Goal: Check status: Check status

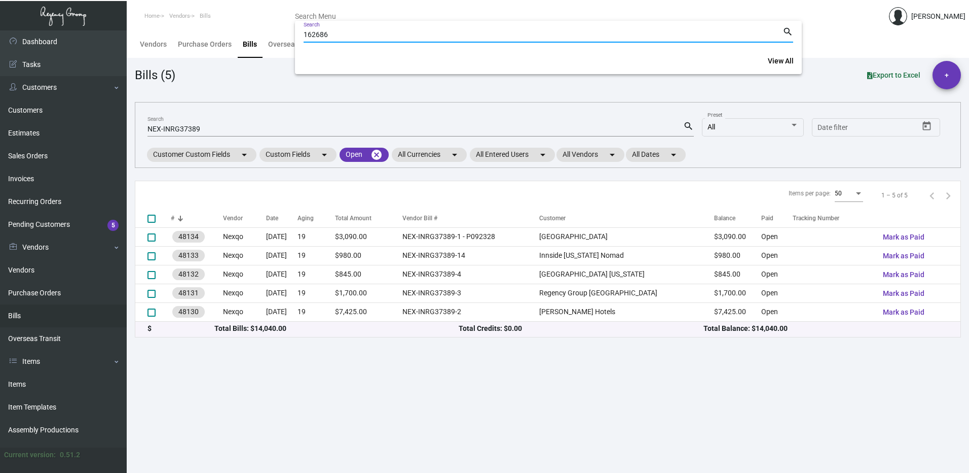
type input "162686"
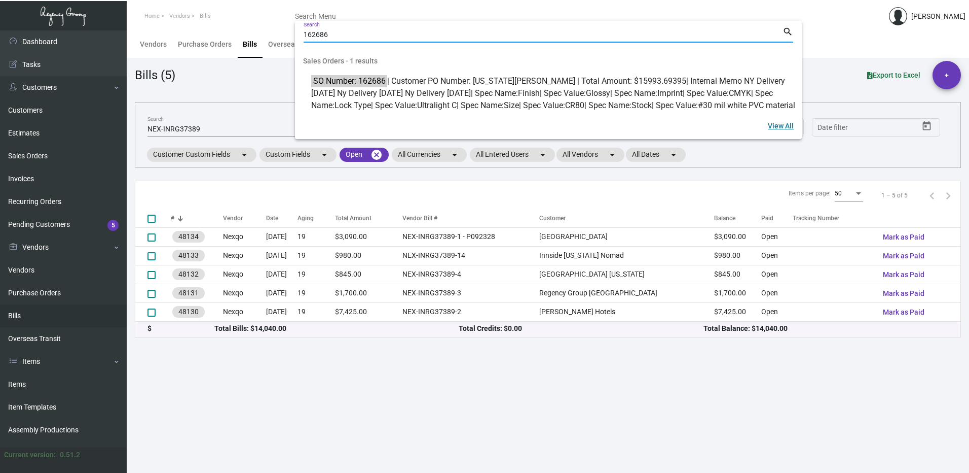
click at [786, 132] on link "View All" at bounding box center [781, 126] width 42 height 18
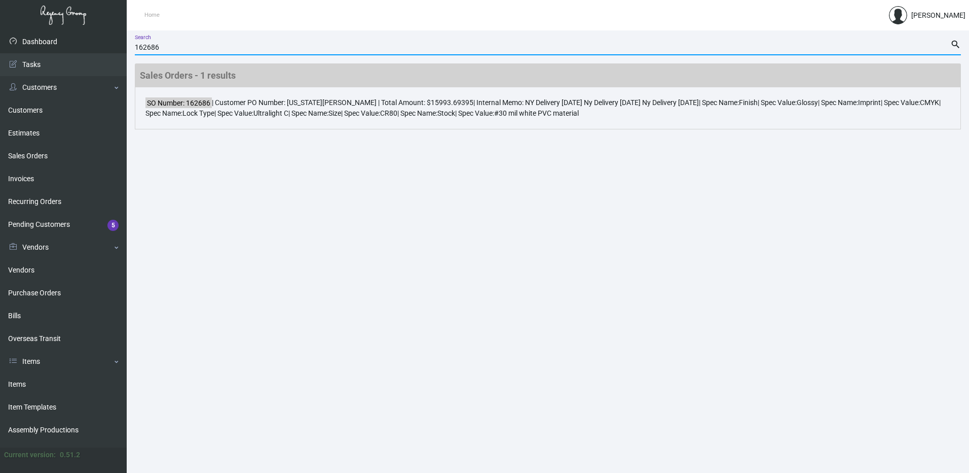
drag, startPoint x: 174, startPoint y: 46, endPoint x: 94, endPoint y: 41, distance: 80.3
click at [94, 41] on div "Dashboard Dashboard Tasks Customers Customers Estimates Sales Orders Invoices R…" at bounding box center [484, 251] width 969 height 442
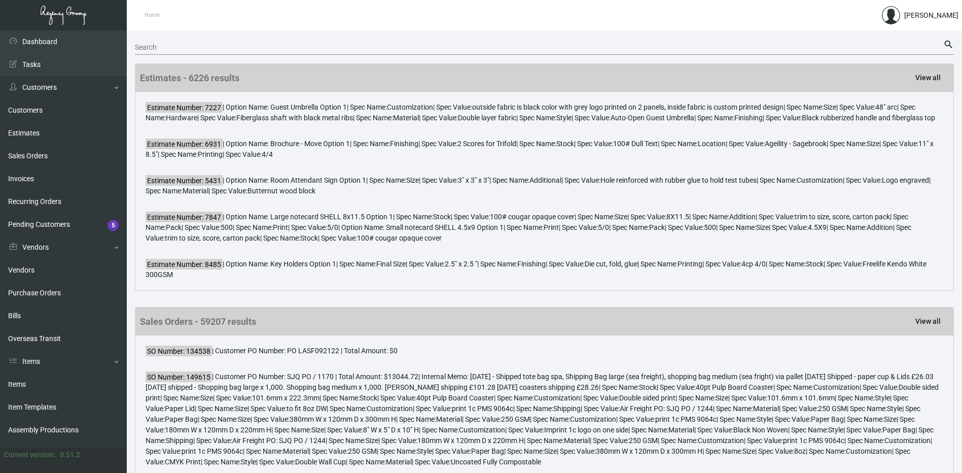
click at [251, 39] on div "Search" at bounding box center [539, 47] width 808 height 16
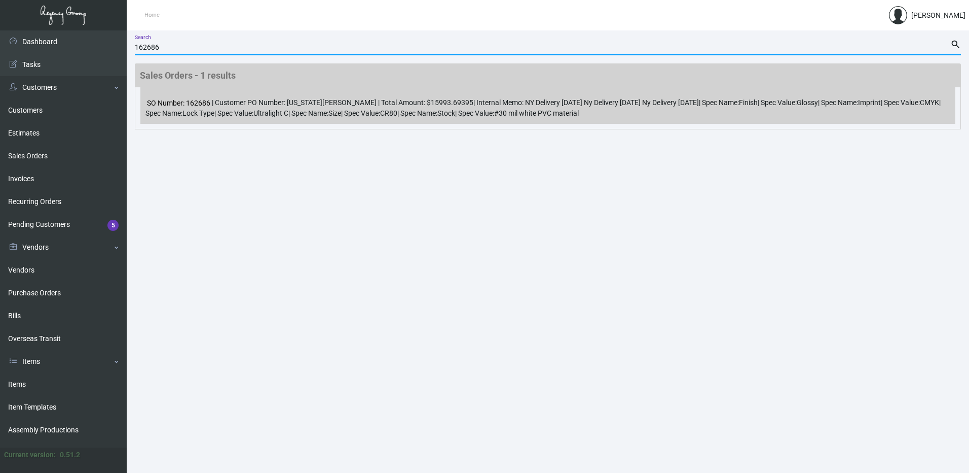
type input "162686"
click at [329, 104] on div "SO Number: 162686 | Customer PO Number: [US_STATE][PERSON_NAME] | Total Amount:…" at bounding box center [547, 105] width 815 height 37
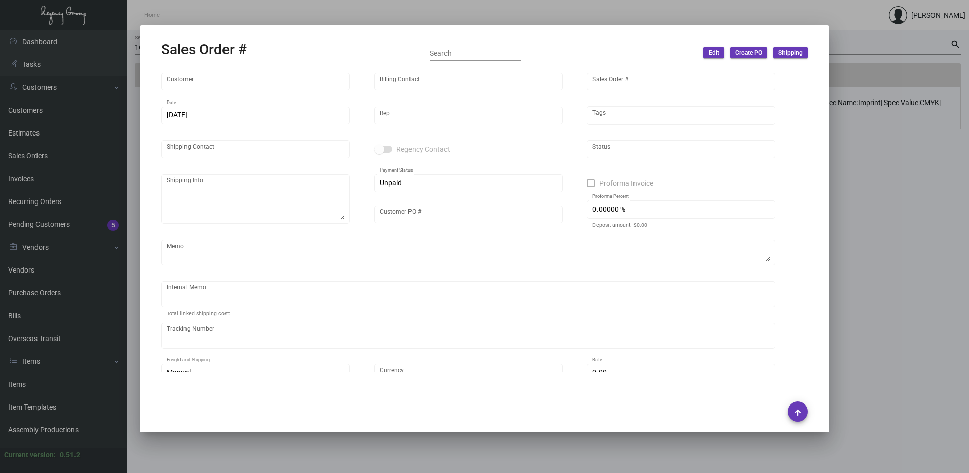
type input "[GEOGRAPHIC_DATA]"
type input "Saline Mom"
type input "162686"
type input "[DATE]"
type input "[PERSON_NAME]"
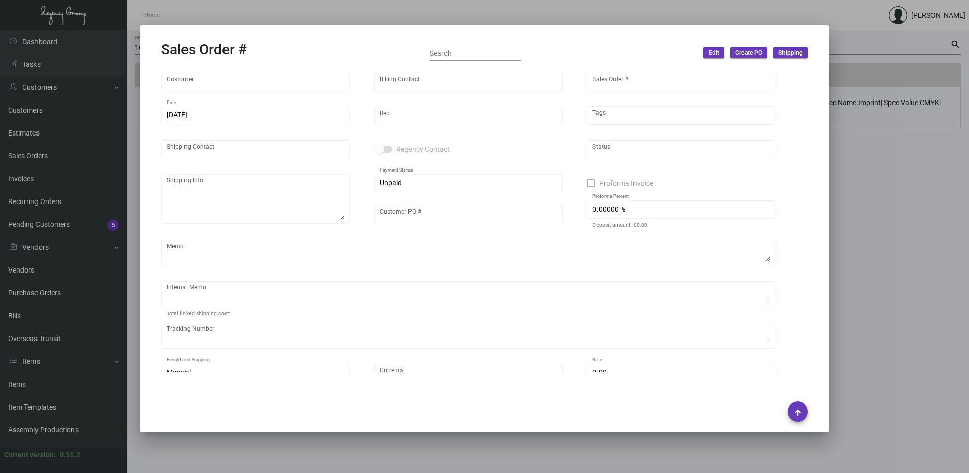
type input "[US_STATE][PERSON_NAME]"
type textarea "[GEOGRAPHIC_DATA] - [US_STATE][PERSON_NAME][GEOGRAPHIC_DATA] [STREET_ADDRESS][U…"
type input "[US_STATE][PERSON_NAME]"
type textarea "NY Delivery [DATE] Ny Delivery [DATE] Ny Delivery [DATE]"
type input "United States Dollar $"
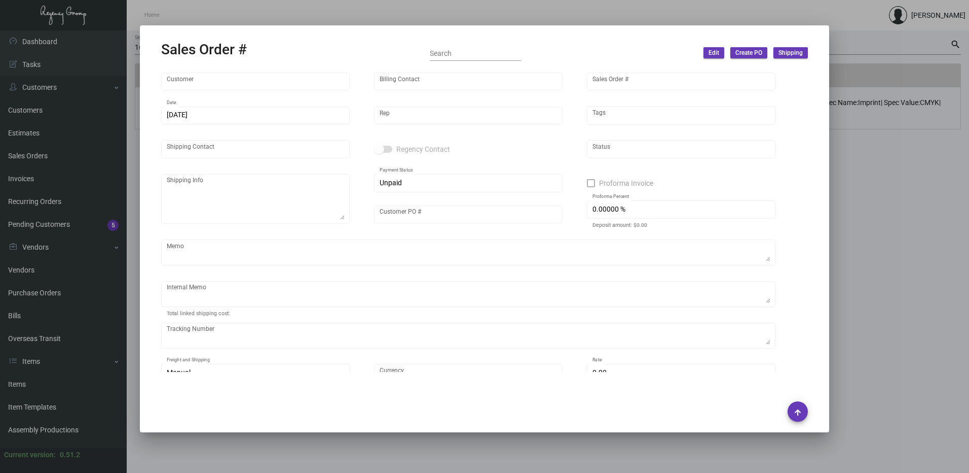
type input "$ 189.96"
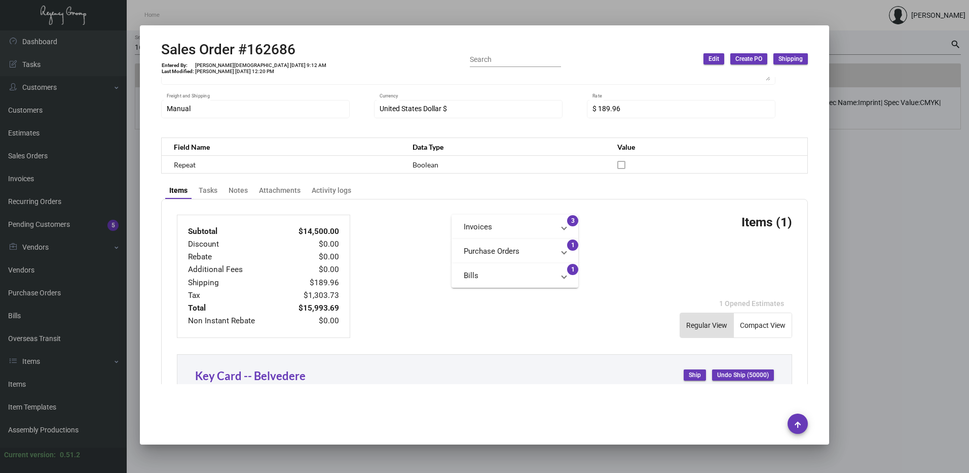
scroll to position [448, 0]
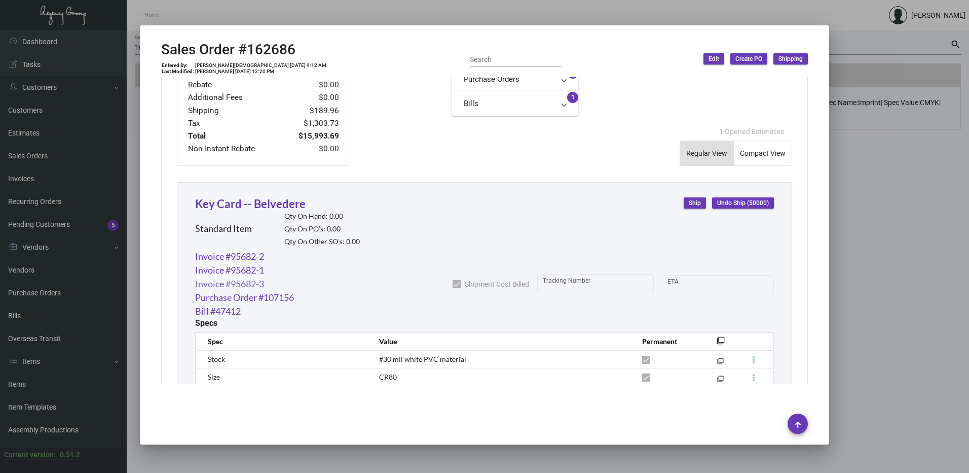
click at [248, 286] on link "Invoice #95682-3" at bounding box center [229, 284] width 69 height 14
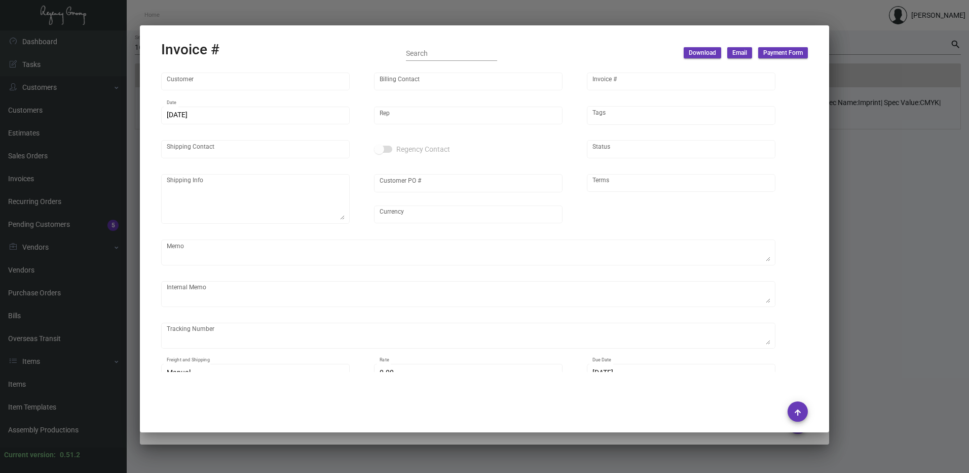
type input "[GEOGRAPHIC_DATA]"
type input "Saline Mom"
type input "95682-3"
type input "[DATE]"
type input "[PERSON_NAME]"
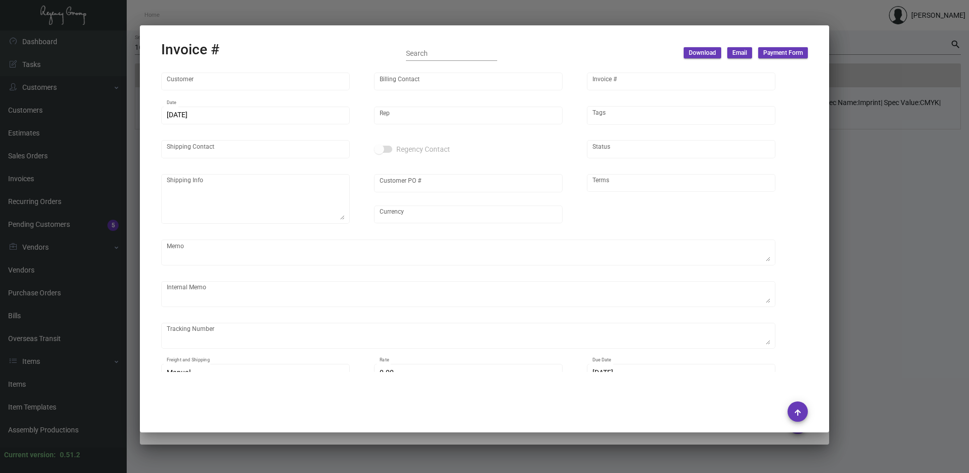
type input "[US_STATE][PERSON_NAME]"
type textarea "[GEOGRAPHIC_DATA] - [US_STATE][PERSON_NAME][GEOGRAPHIC_DATA] [STREET_ADDRESS][U…"
type input "[US_STATE][PERSON_NAME]"
type input "United States Dollar $"
type input "Net 30"
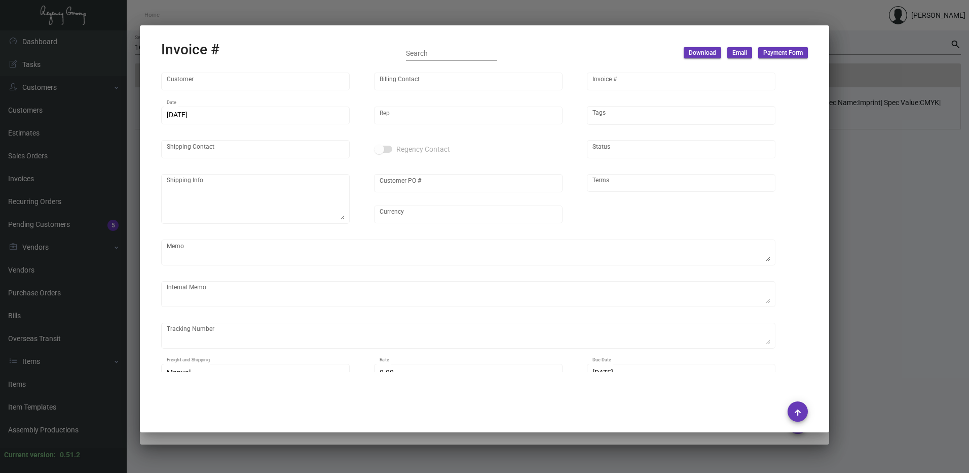
type textarea "Order Completed"
type textarea "NY Delivery [DATE] Ny Delivery [DATE] Ny Delivery [DATE]"
type input "$ 189.96"
type input "[DATE]"
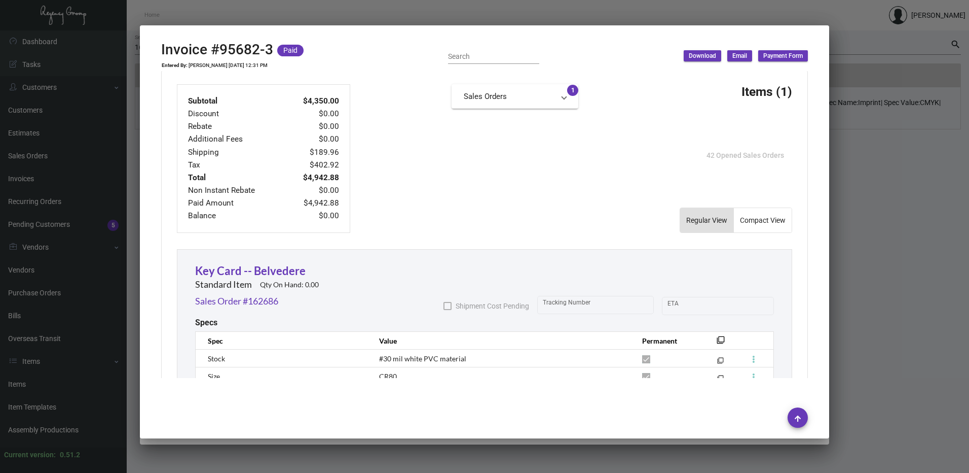
scroll to position [558, 0]
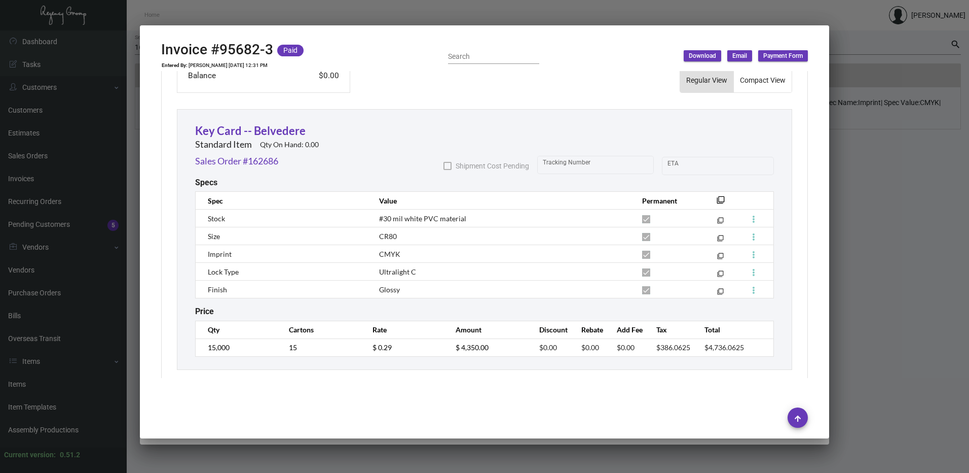
click at [226, 462] on div at bounding box center [484, 236] width 969 height 473
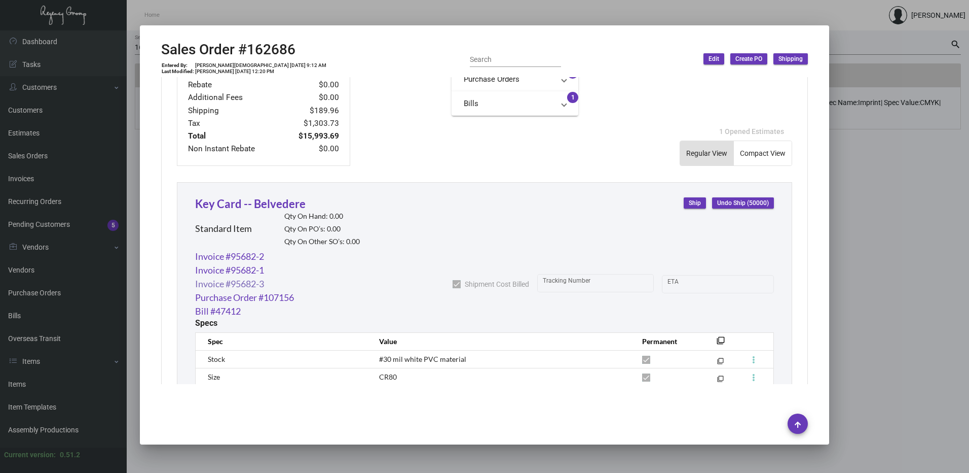
click at [248, 282] on link "Invoice #95682-3" at bounding box center [229, 284] width 69 height 14
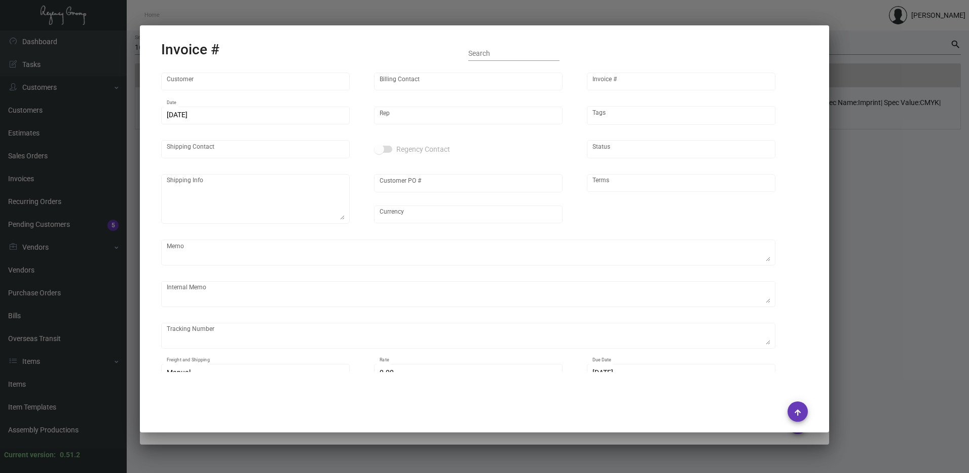
type input "[GEOGRAPHIC_DATA]"
type input "Saline Mom"
type input "95682-3"
type input "[DATE]"
type input "[PERSON_NAME]"
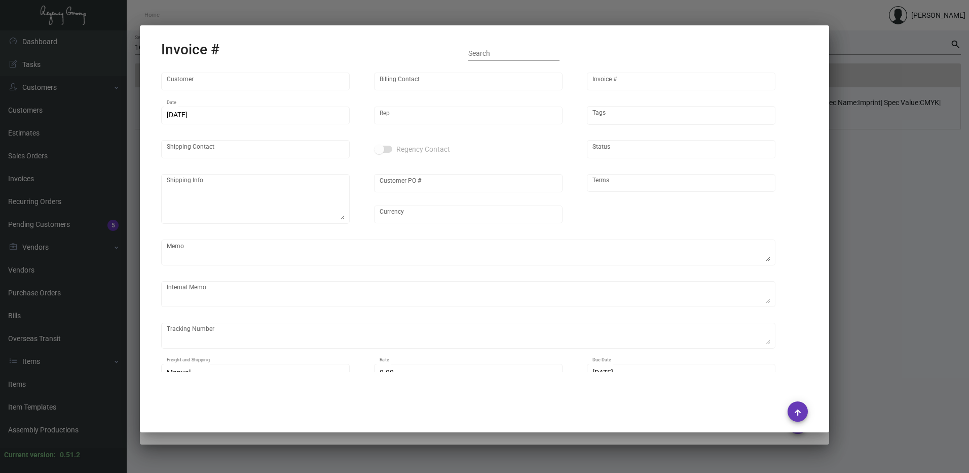
type input "[US_STATE][PERSON_NAME]"
type textarea "[GEOGRAPHIC_DATA] - [US_STATE][PERSON_NAME][GEOGRAPHIC_DATA] [STREET_ADDRESS][U…"
type input "[US_STATE][PERSON_NAME]"
type input "United States Dollar $"
type input "Net 30"
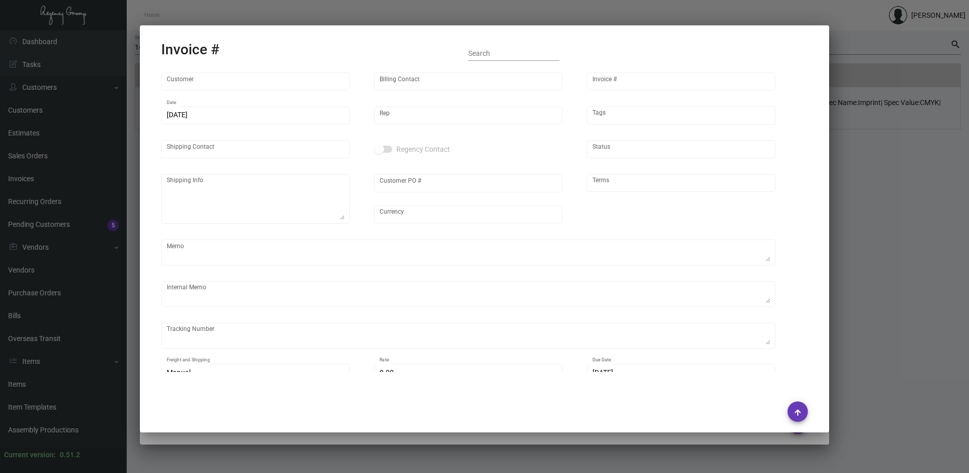
type textarea "Order Completed"
type textarea "NY Delivery [DATE] Ny Delivery [DATE] Ny Delivery [DATE]"
type input "$ 189.96"
type input "[DATE]"
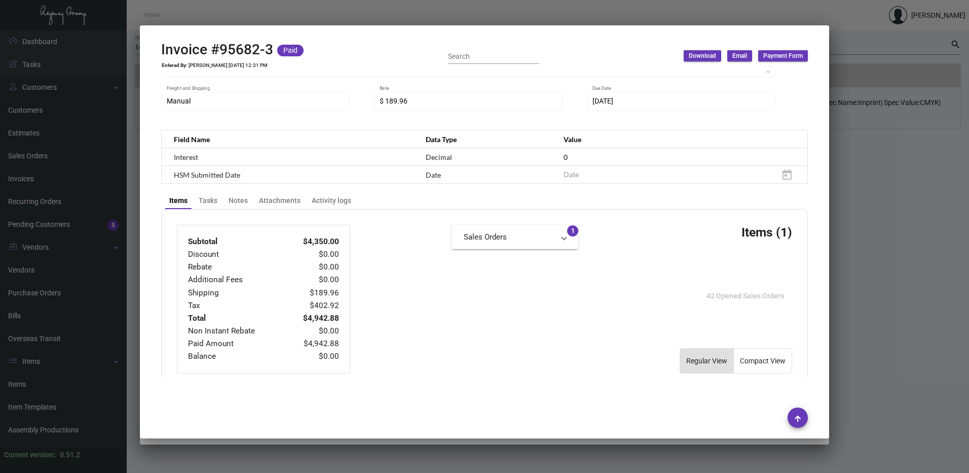
scroll to position [166, 0]
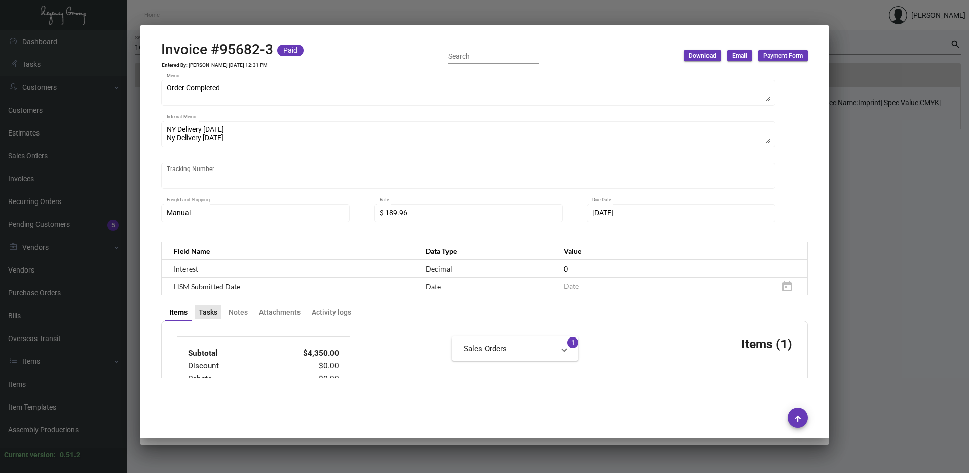
click at [206, 312] on div "Tasks" at bounding box center [208, 312] width 19 height 11
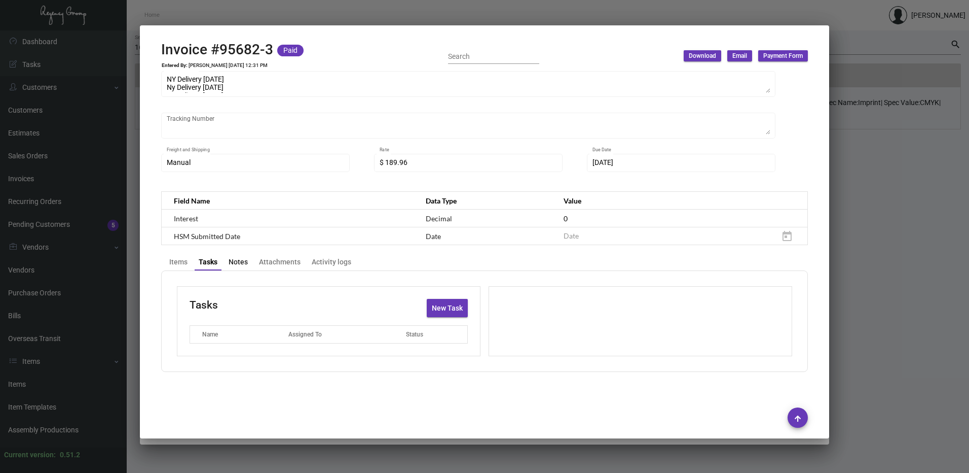
click at [247, 261] on div "Notes" at bounding box center [238, 262] width 27 height 14
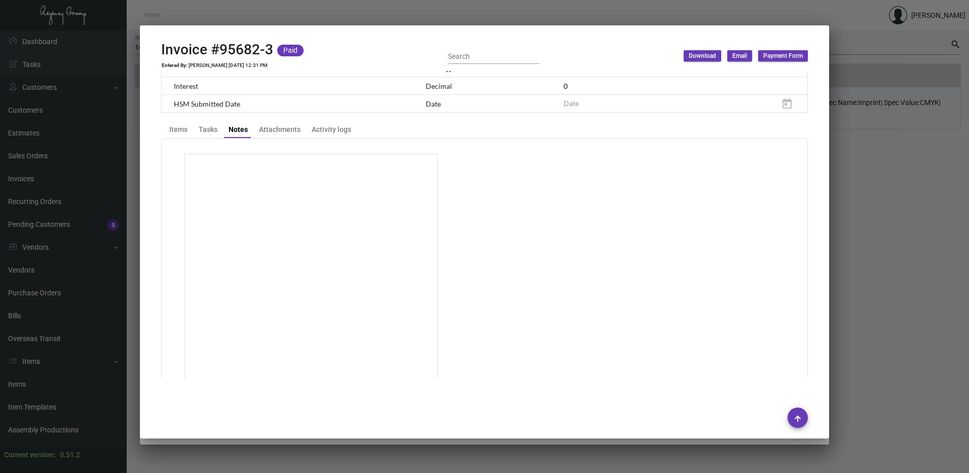
scroll to position [226, 0]
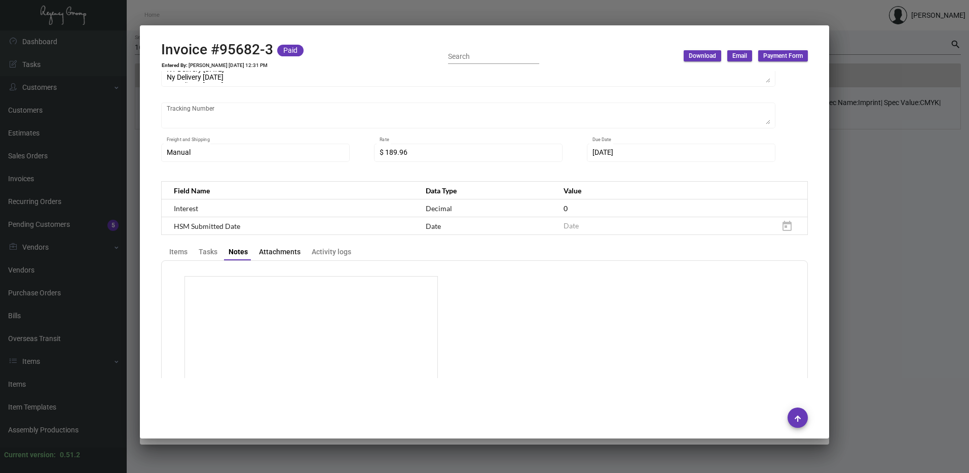
click at [285, 255] on div "Attachments" at bounding box center [280, 251] width 42 height 11
click at [324, 251] on div "Activity logs" at bounding box center [332, 251] width 40 height 11
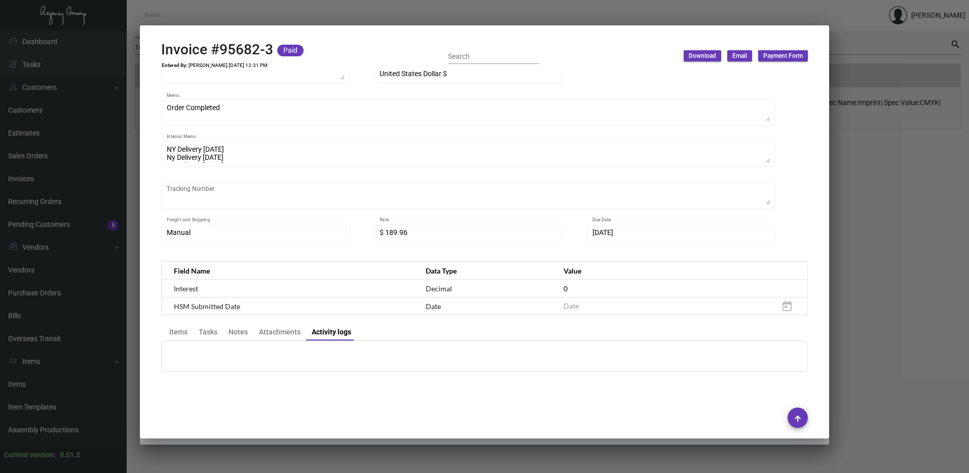
scroll to position [146, 0]
click at [184, 334] on div "Items" at bounding box center [178, 332] width 18 height 11
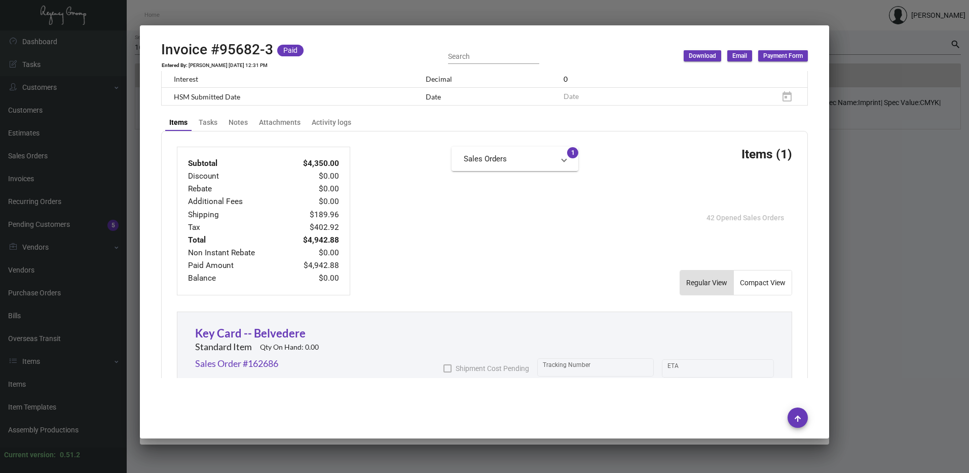
scroll to position [267, 0]
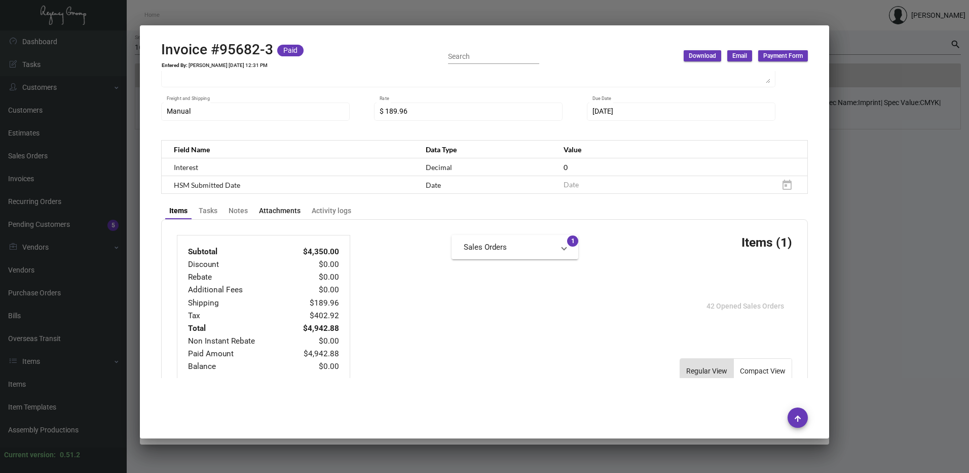
click at [273, 209] on div "Attachments" at bounding box center [280, 210] width 42 height 11
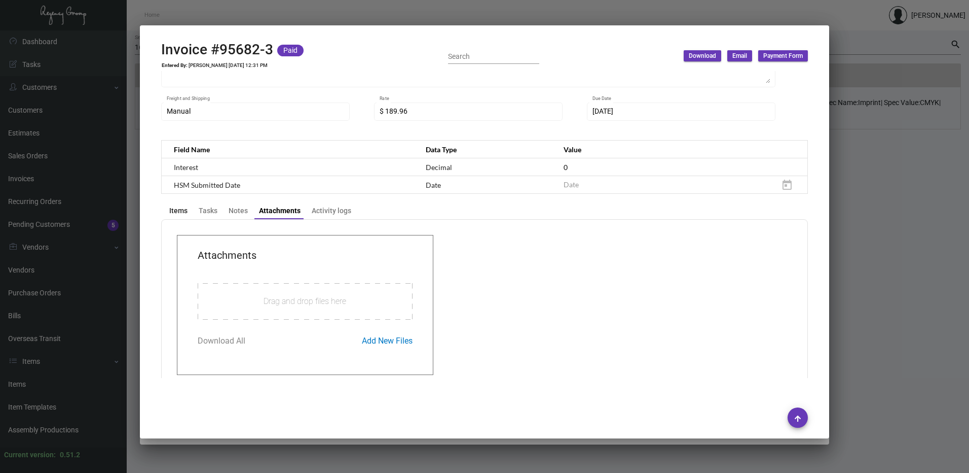
click at [173, 209] on div "Items" at bounding box center [178, 210] width 18 height 11
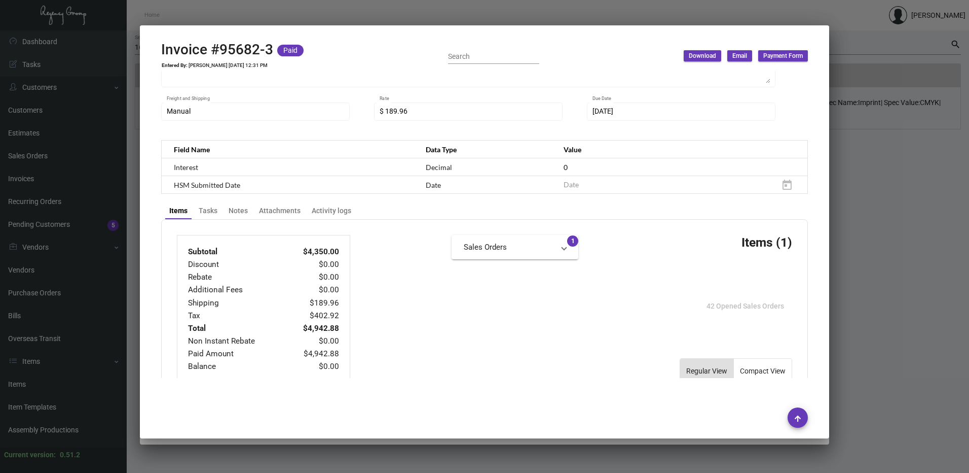
click at [853, 110] on div at bounding box center [484, 236] width 969 height 473
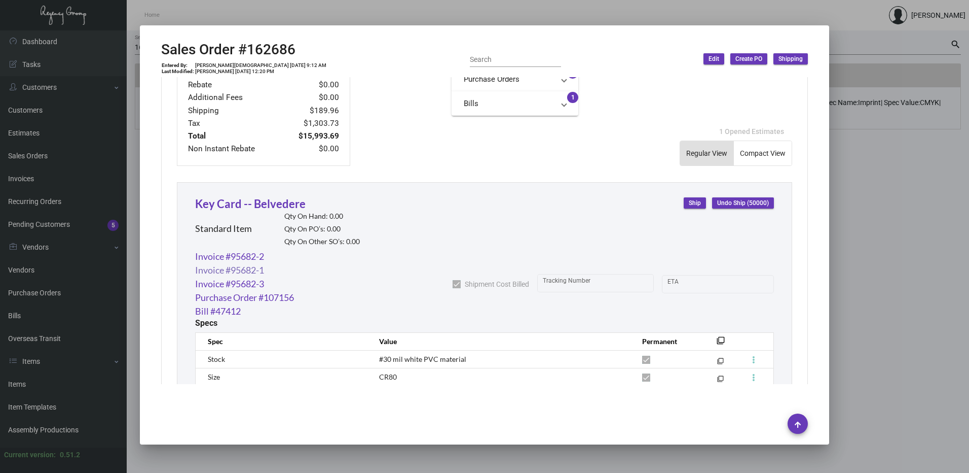
click at [243, 269] on link "Invoice #95682-1" at bounding box center [229, 270] width 69 height 14
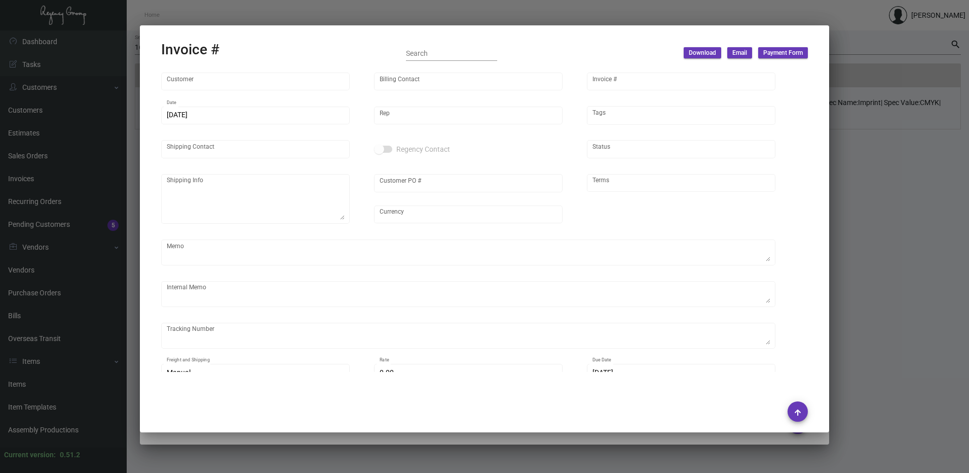
type input "[GEOGRAPHIC_DATA]"
type input "Saline Mom"
type input "95682-1"
type input "[DATE]"
type input "[PERSON_NAME]"
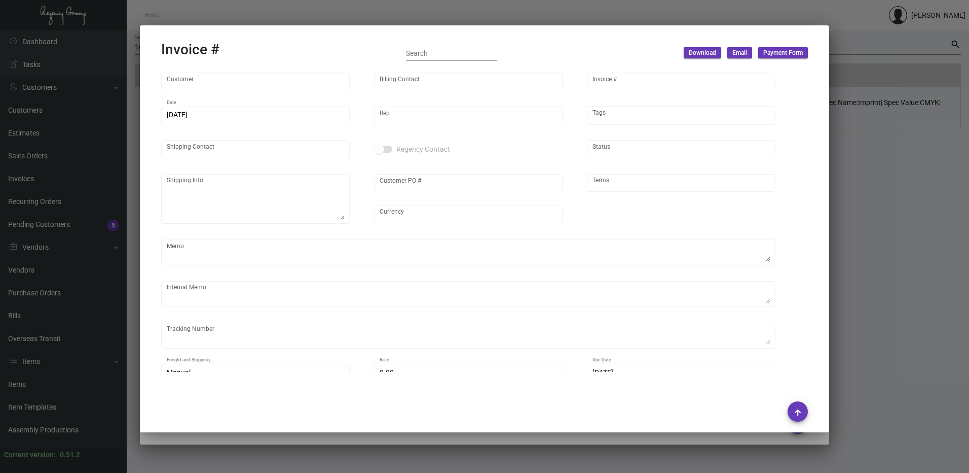
type input "[US_STATE][PERSON_NAME]"
type textarea "[GEOGRAPHIC_DATA] - [US_STATE][PERSON_NAME][GEOGRAPHIC_DATA] [STREET_ADDRESS][U…"
type input "[US_STATE][PERSON_NAME]"
type input "United States Dollar $"
type input "Net 30"
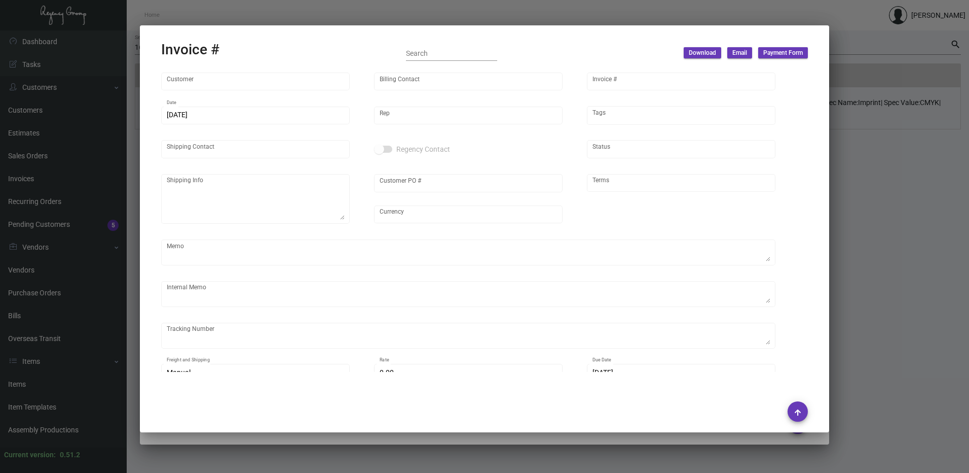
type textarea "NY Delivery [DATE]"
type input "$ 299.84"
type input "[DATE]"
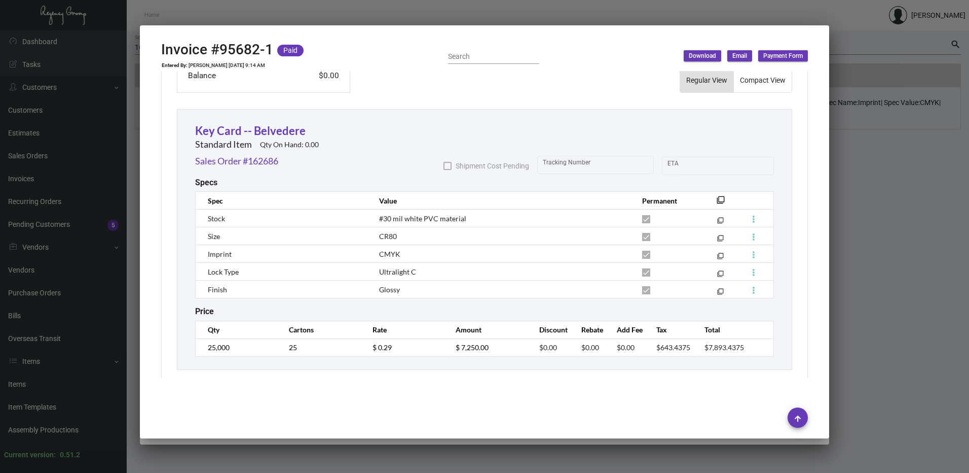
scroll to position [571, 0]
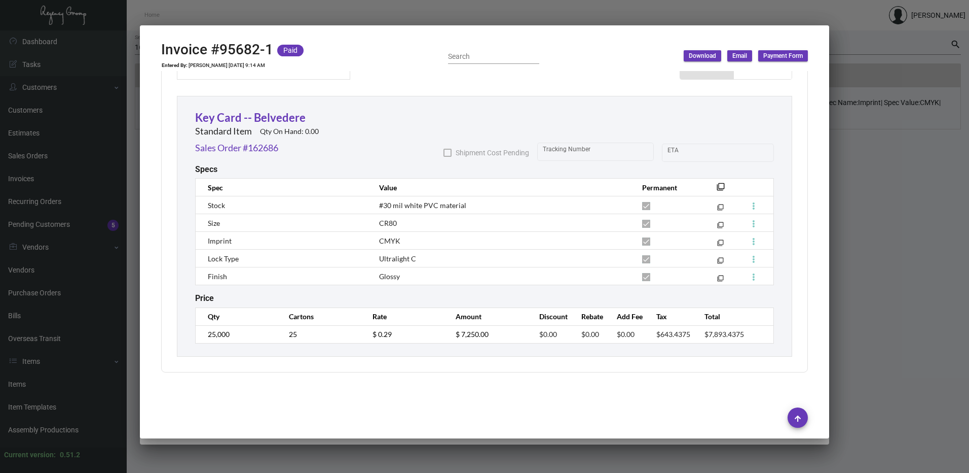
drag, startPoint x: 889, startPoint y: 210, endPoint x: 695, endPoint y: 192, distance: 195.1
click at [889, 210] on div at bounding box center [484, 236] width 969 height 473
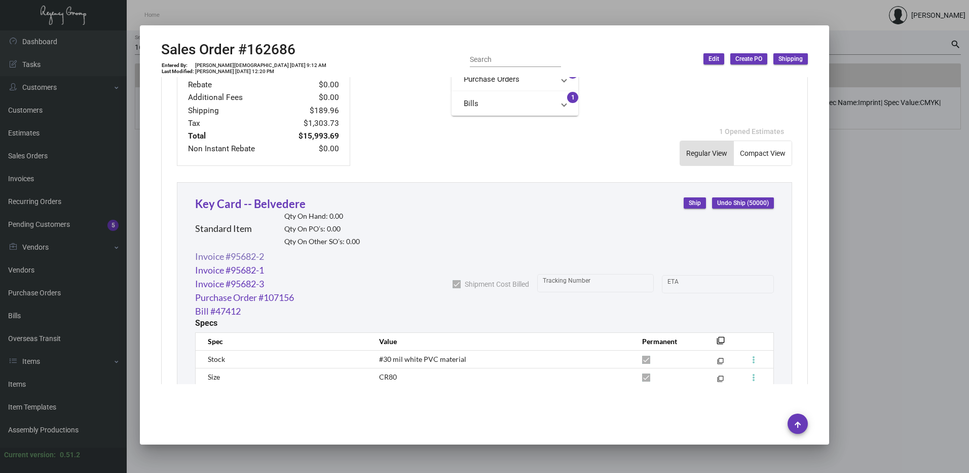
click at [222, 258] on link "Invoice #95682-2" at bounding box center [229, 256] width 69 height 14
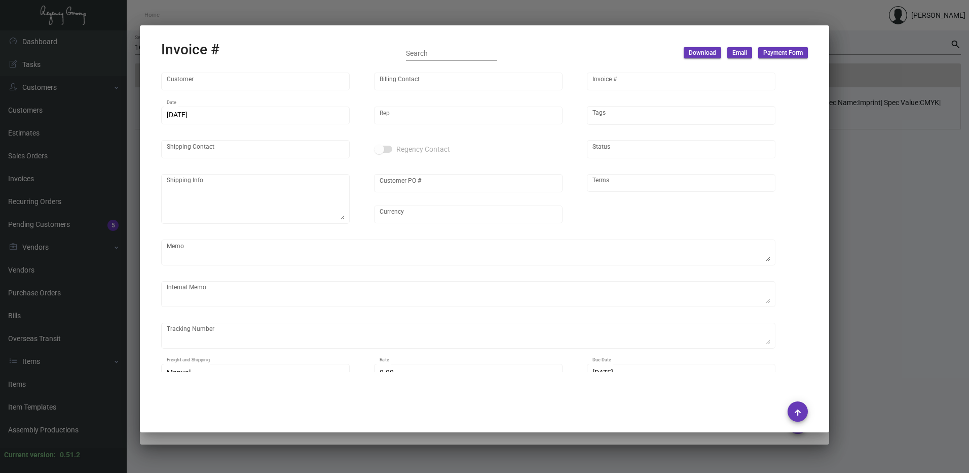
type input "[GEOGRAPHIC_DATA]"
type input "Saline Mom"
type input "95682-2"
type input "[DATE]"
type input "[PERSON_NAME]"
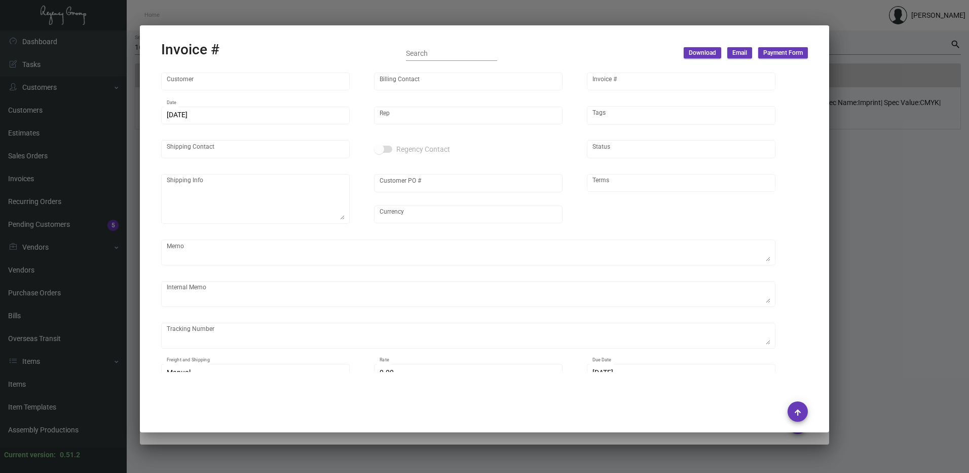
type input "[US_STATE][PERSON_NAME]"
type textarea "[GEOGRAPHIC_DATA] - [US_STATE][PERSON_NAME][GEOGRAPHIC_DATA] [STREET_ADDRESS][U…"
type input "[US_STATE][PERSON_NAME]"
type input "United States Dollar $"
type input "Net 30"
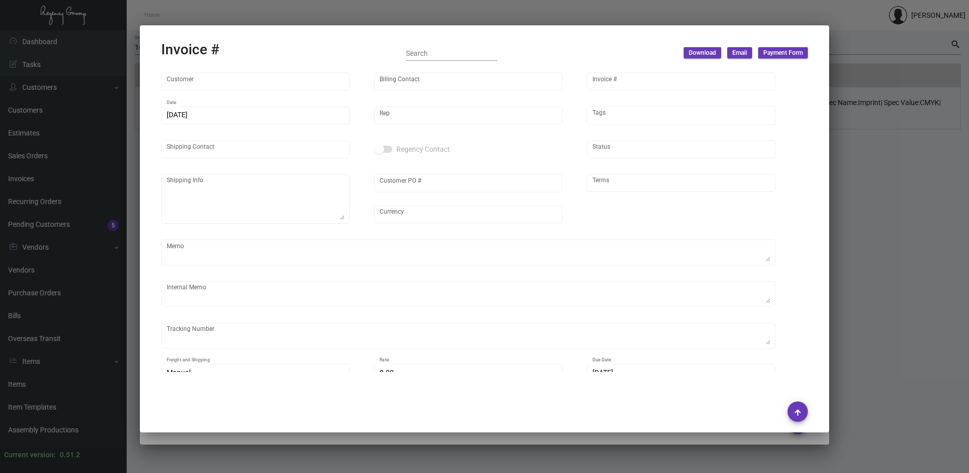
type textarea "Partial Shipment"
type textarea "NY Delivery [DATE] Ny Delivery [DATE]"
type input "$ 189.96"
type input "[DATE]"
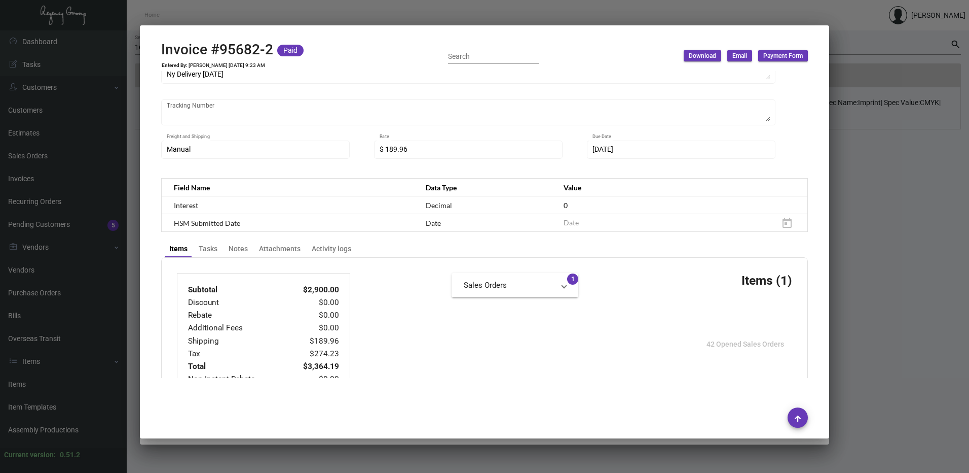
scroll to position [64, 0]
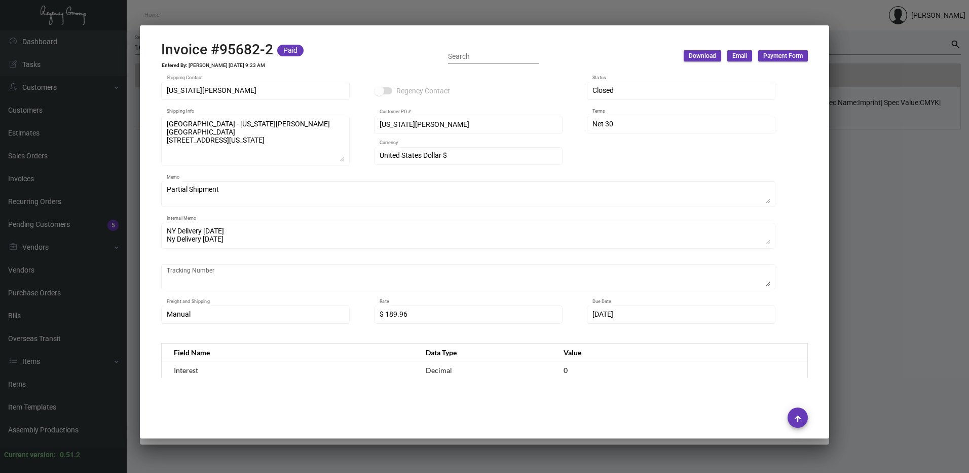
drag, startPoint x: 965, startPoint y: 45, endPoint x: 946, endPoint y: 52, distance: 20.4
click at [961, 46] on div at bounding box center [484, 236] width 969 height 473
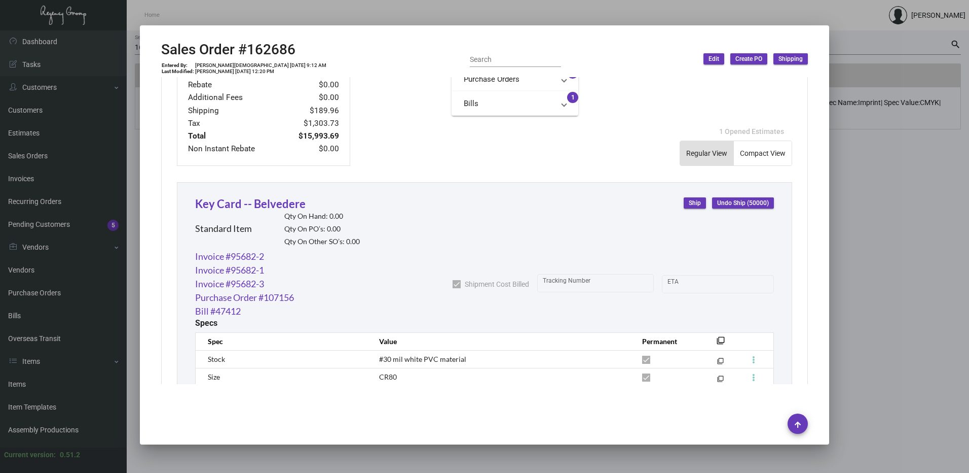
click at [900, 168] on div at bounding box center [484, 236] width 969 height 473
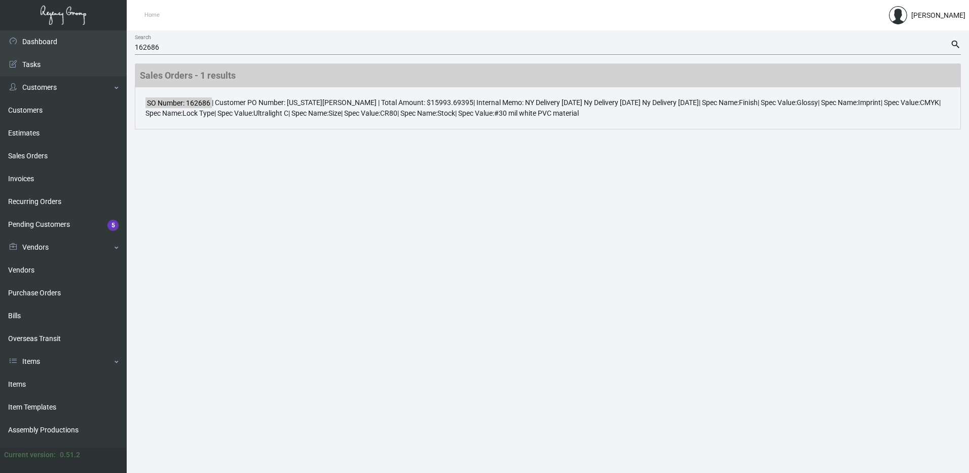
click at [837, 226] on main "162686 Search search Sales Orders - 1 results SO Number: 162686 | Customer PO N…" at bounding box center [548, 251] width 843 height 442
